Goal: Transaction & Acquisition: Purchase product/service

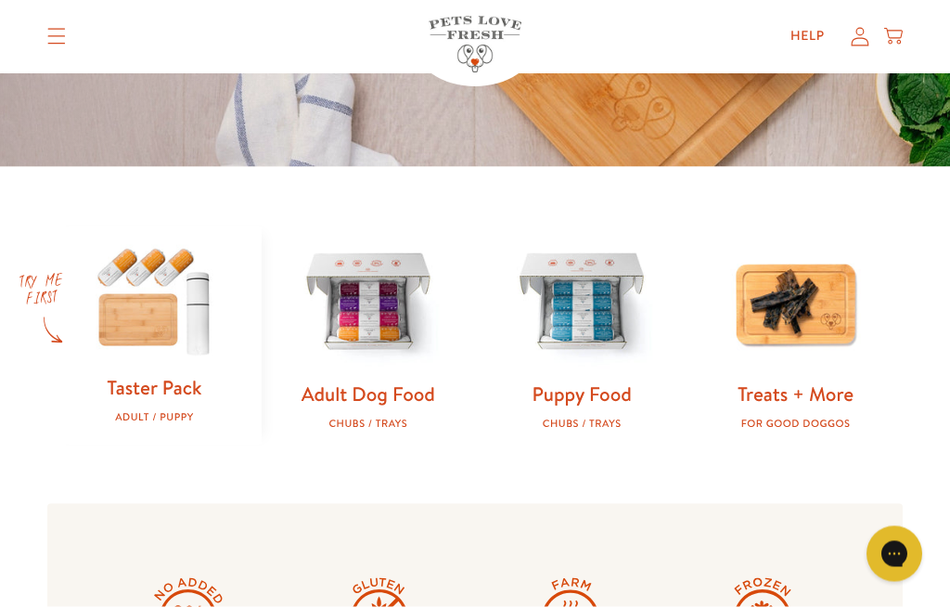
scroll to position [432, 0]
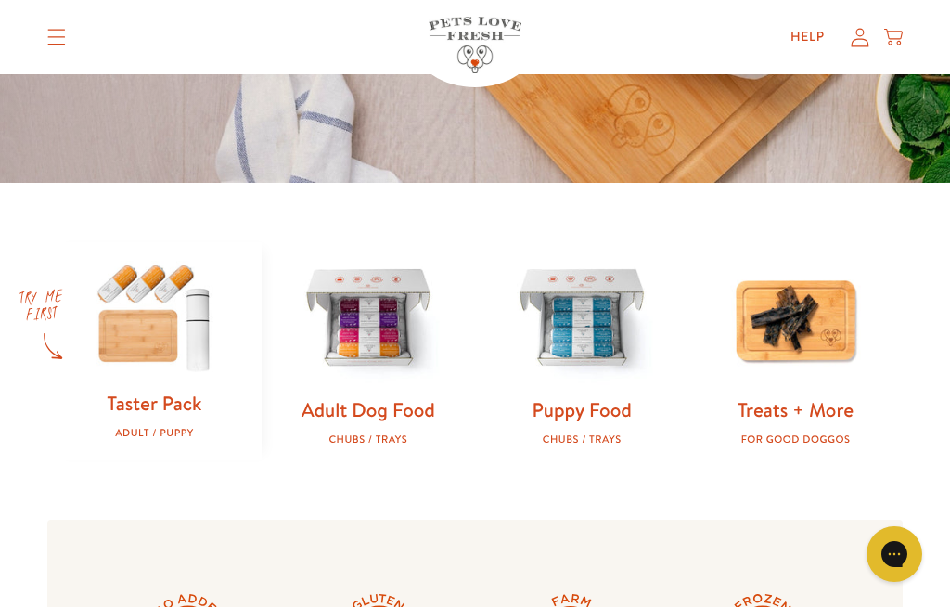
click at [79, 347] on img at bounding box center [154, 316] width 154 height 148
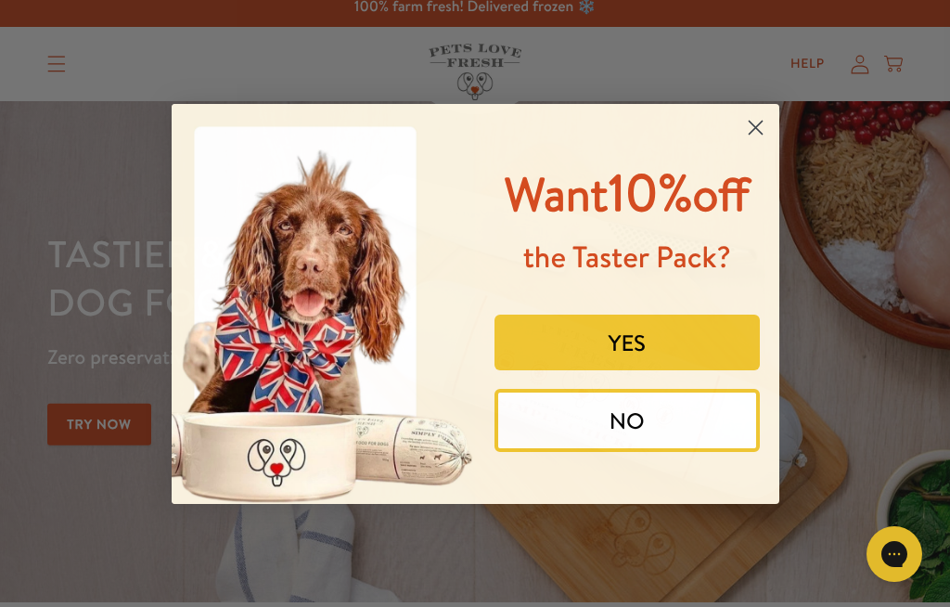
scroll to position [0, 0]
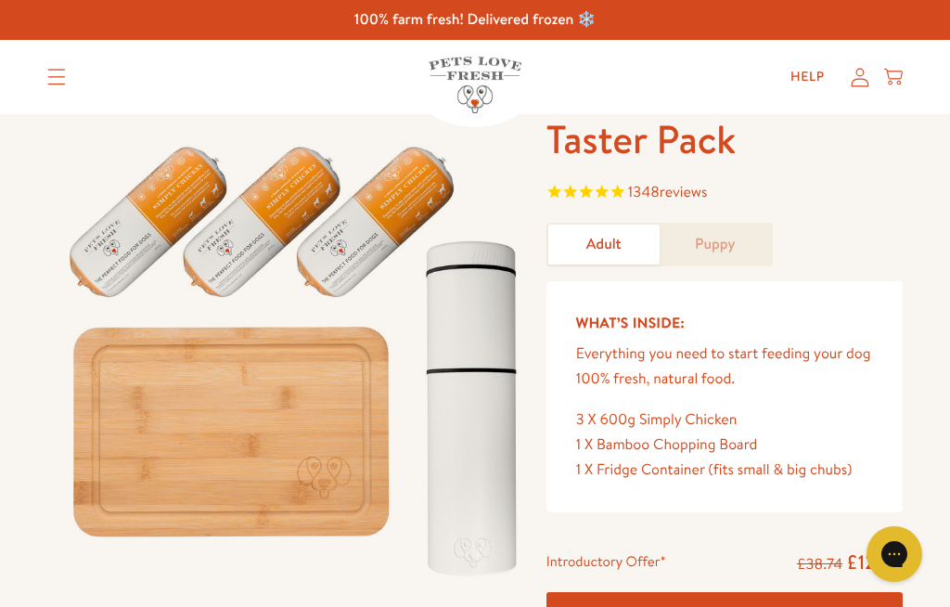
click at [708, 215] on form "Taster Pack 1348 reviews Adult Puppy What’s Inside: Everything you need to star…" at bounding box center [724, 434] width 356 height 641
click at [706, 241] on link "Puppy" at bounding box center [715, 244] width 111 height 40
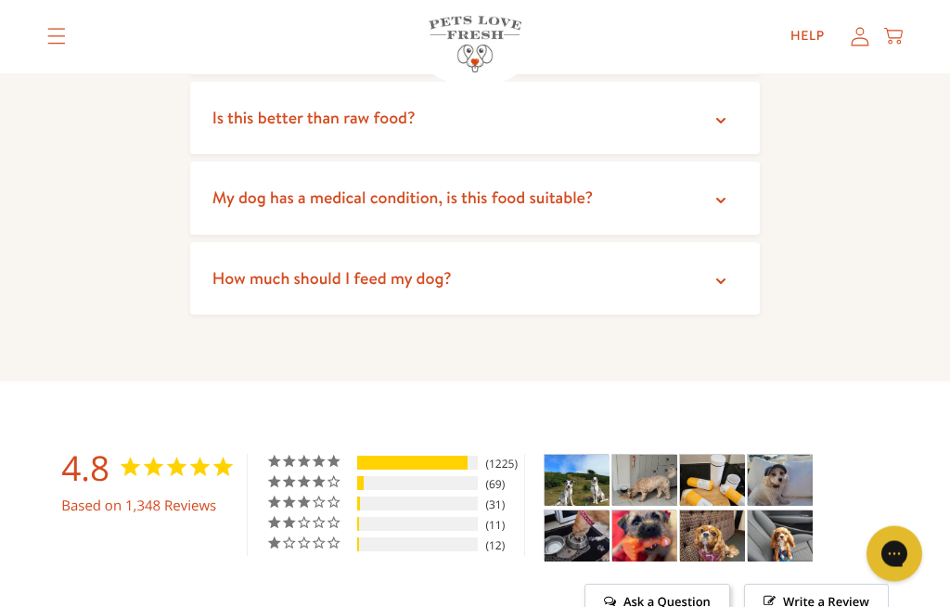
scroll to position [3635, 0]
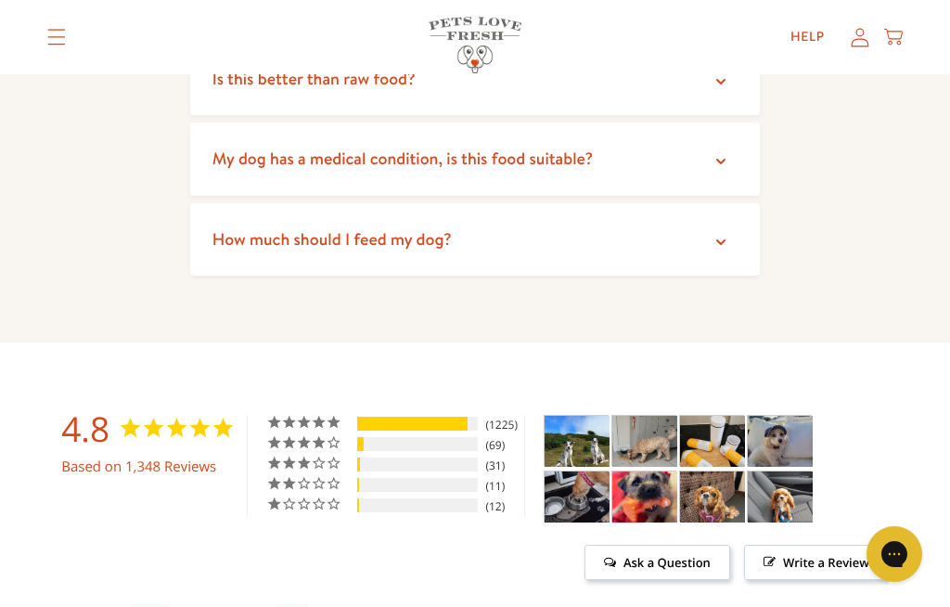
click at [551, 471] on img "Taster Pack - Adult - Customer Photo From Andrea Beech" at bounding box center [577, 496] width 65 height 51
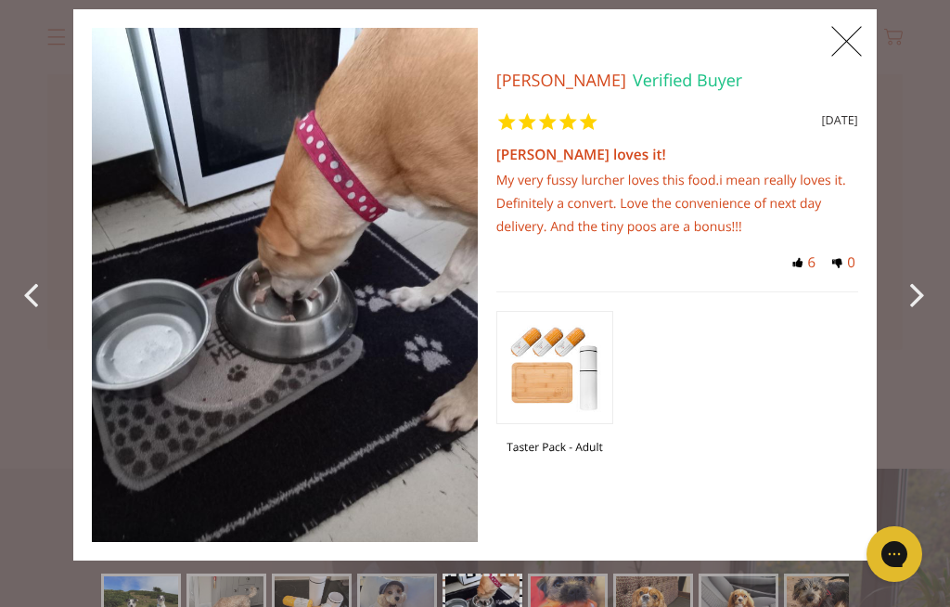
scroll to position [2266, 0]
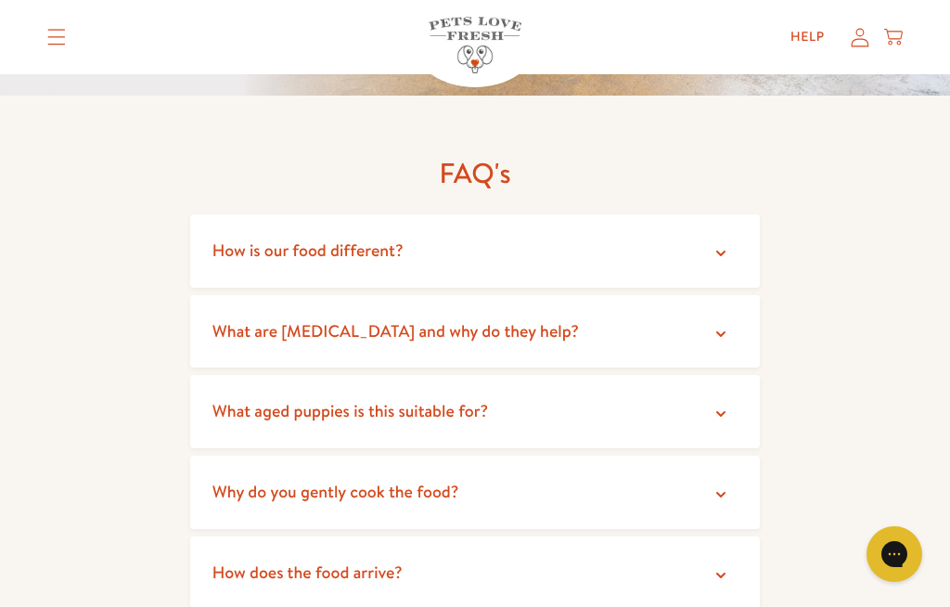
scroll to position [3250, 0]
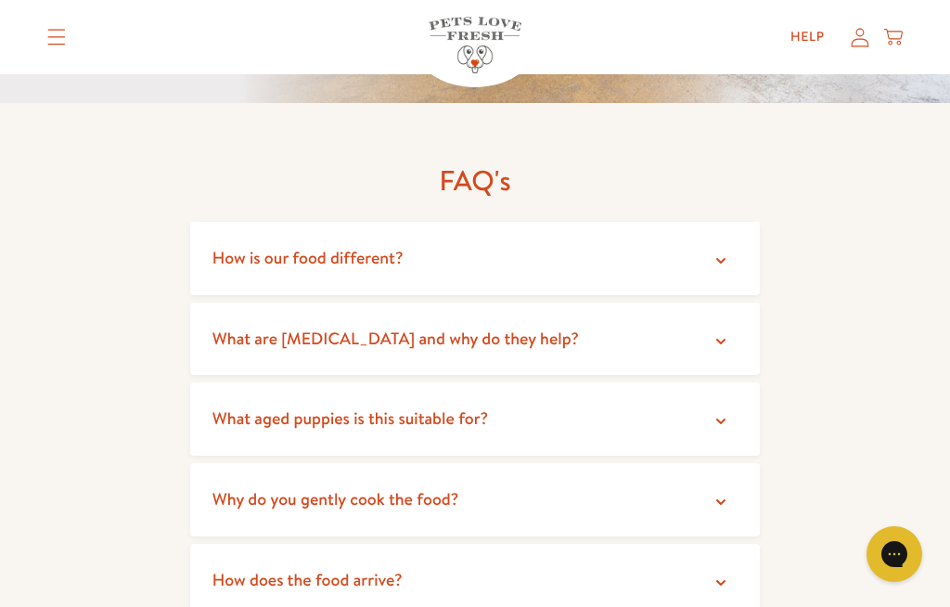
click at [722, 412] on icon at bounding box center [720, 421] width 19 height 19
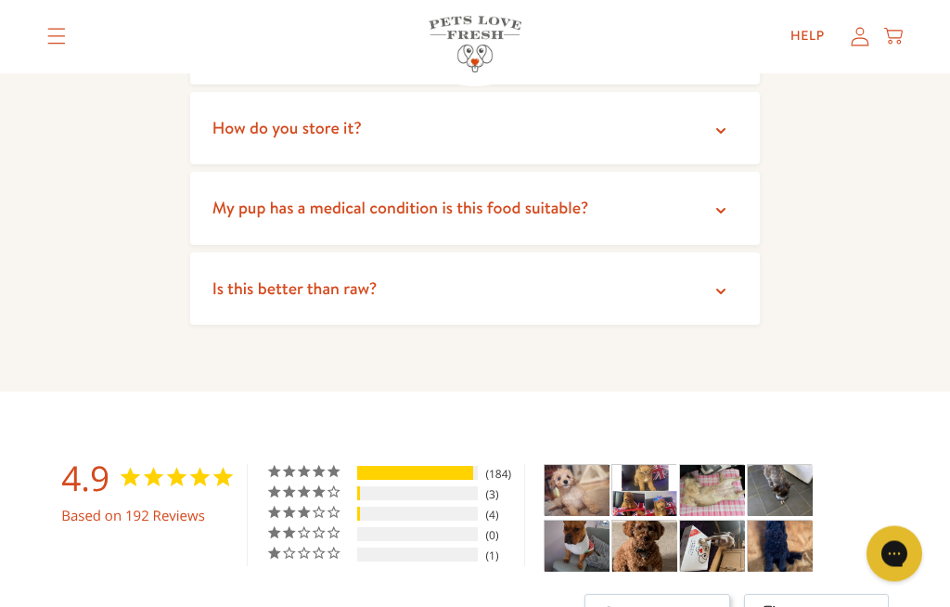
scroll to position [3909, 0]
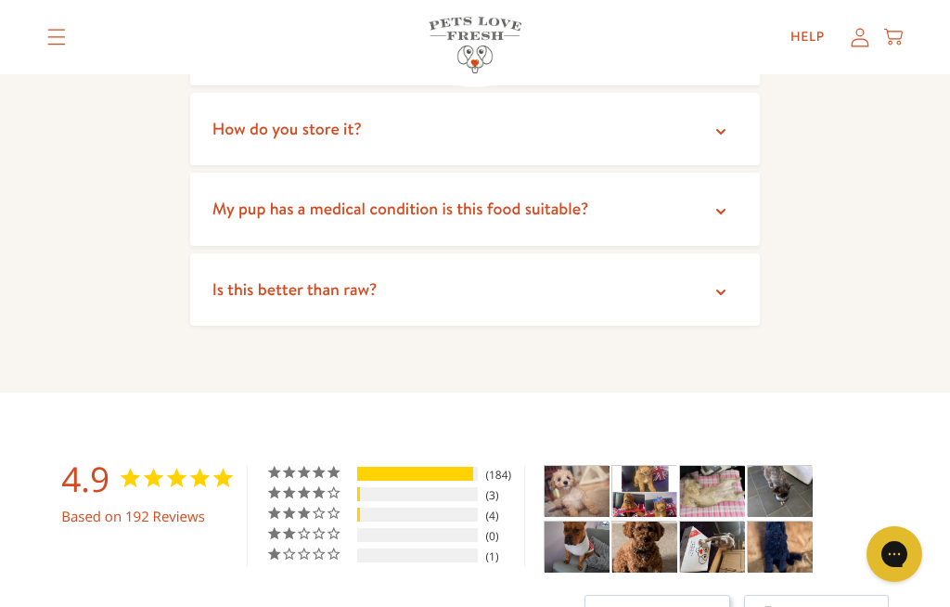
click at [579, 466] on img "Taster Pack - Puppy - Customer Photo From Julie Rhodes" at bounding box center [577, 491] width 65 height 51
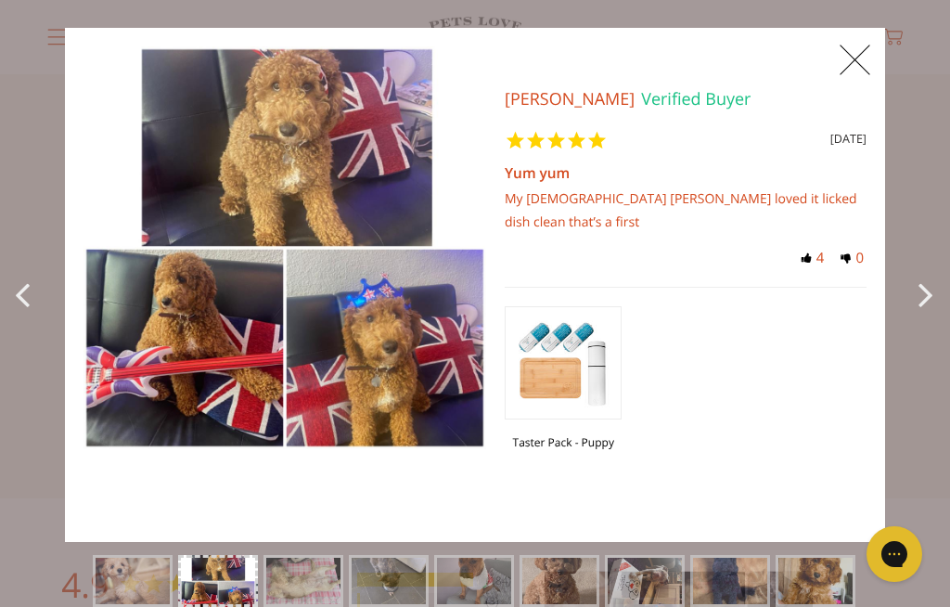
scroll to position [3790, 0]
